Goal: Information Seeking & Learning: Learn about a topic

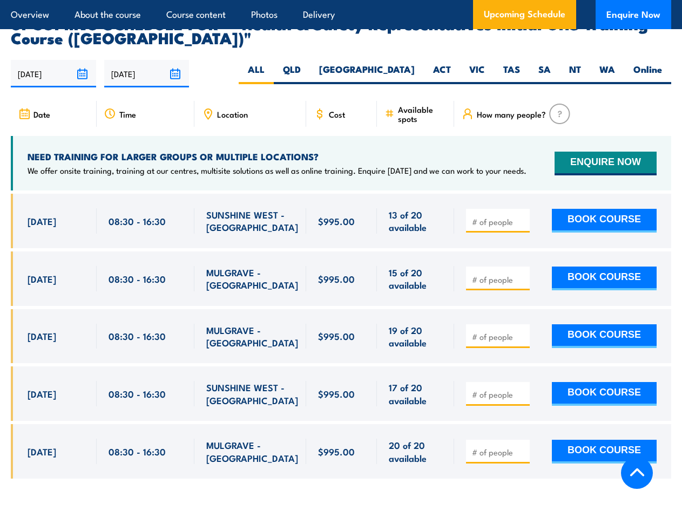
click at [341, 0] on article "Overview About the course Course content Photos Delivery Upcoming Schedule Enqu…" at bounding box center [341, 14] width 660 height 29
click at [53, 60] on input "[DATE]" at bounding box center [53, 74] width 85 height 28
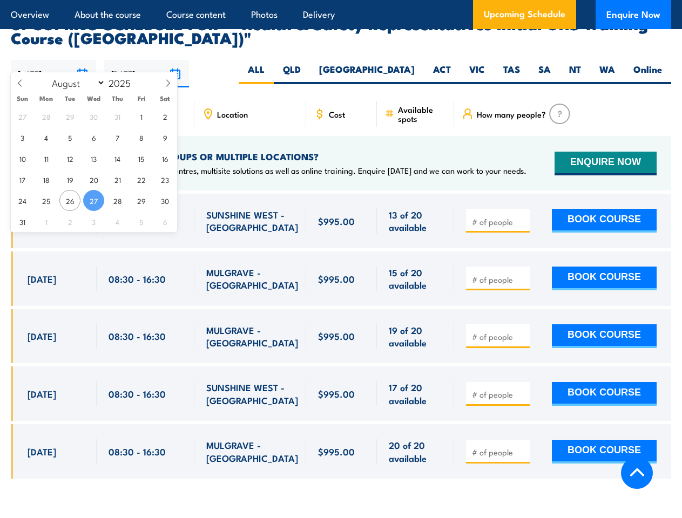
click at [147, 60] on input "[DATE]" at bounding box center [146, 74] width 85 height 28
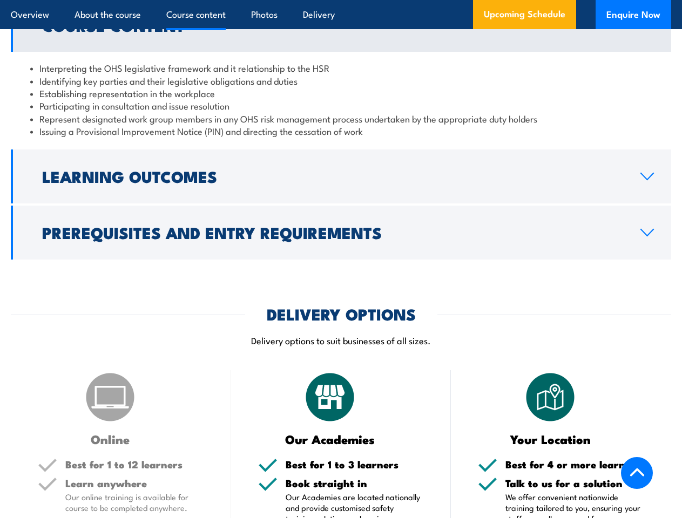
scroll to position [1183, 0]
click at [341, 0] on article "Overview About the course Course content Photos Delivery Upcoming Schedule Enqu…" at bounding box center [341, 14] width 660 height 29
click at [341, 177] on h2 "Learning Outcomes" at bounding box center [332, 176] width 581 height 14
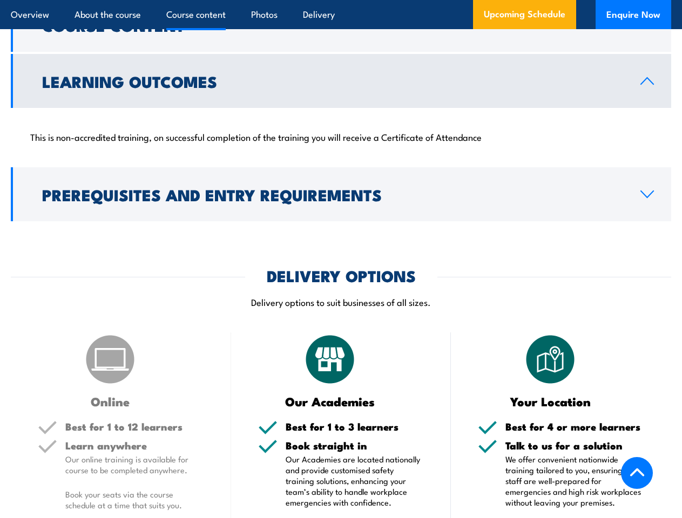
click at [341, 233] on div "COURSES > Work Health & Safety Training (WHS) Health & Safety Representatives I…" at bounding box center [341, 395] width 682 height 3106
